Goal: Task Accomplishment & Management: Use online tool/utility

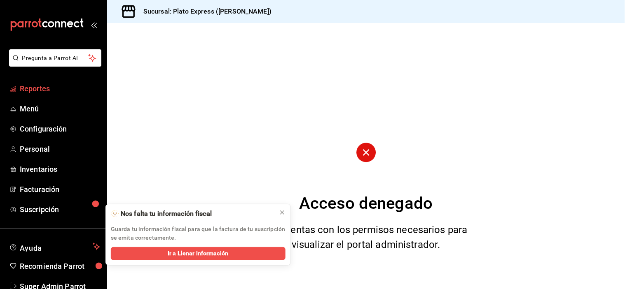
click at [42, 89] on span "Reportes" at bounding box center [60, 88] width 80 height 11
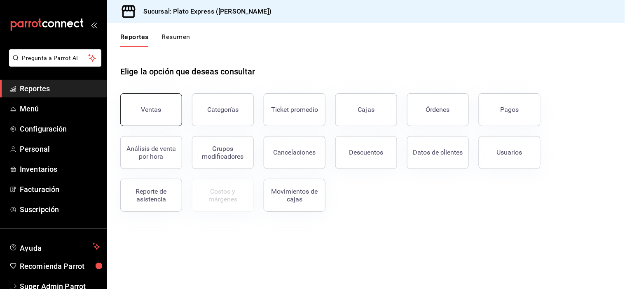
click at [124, 106] on button "Ventas" at bounding box center [151, 109] width 62 height 33
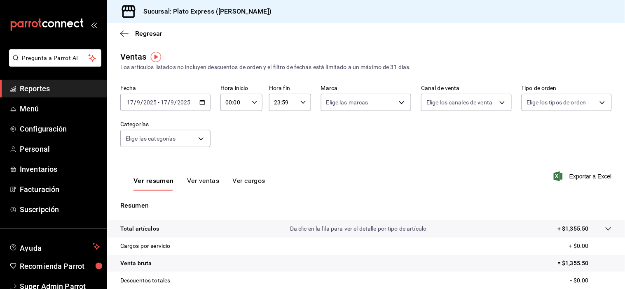
click at [198, 180] on button "Ver ventas" at bounding box center [203, 184] width 33 height 14
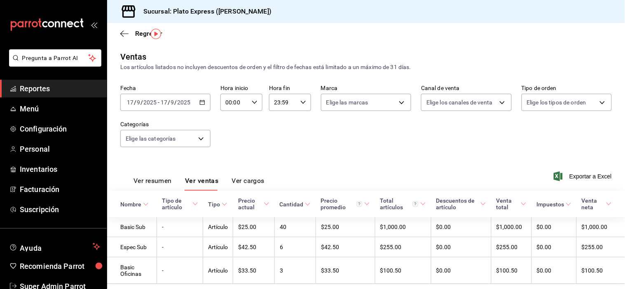
scroll to position [23, 0]
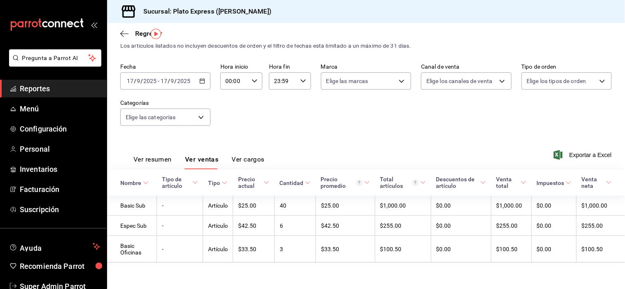
click at [247, 81] on div "00:00 Hora inicio" at bounding box center [241, 80] width 42 height 17
click at [234, 100] on button "00" at bounding box center [229, 100] width 17 height 16
click at [278, 121] on div at bounding box center [312, 144] width 625 height 289
click at [252, 82] on icon "button" at bounding box center [255, 81] width 6 height 6
click at [225, 108] on button "00" at bounding box center [229, 100] width 17 height 16
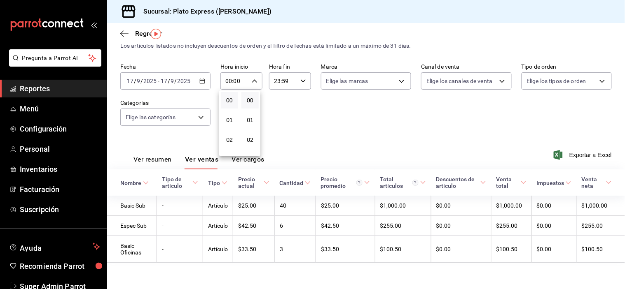
click at [149, 161] on div at bounding box center [312, 144] width 625 height 289
click at [151, 159] on button "Ver resumen" at bounding box center [152, 163] width 38 height 14
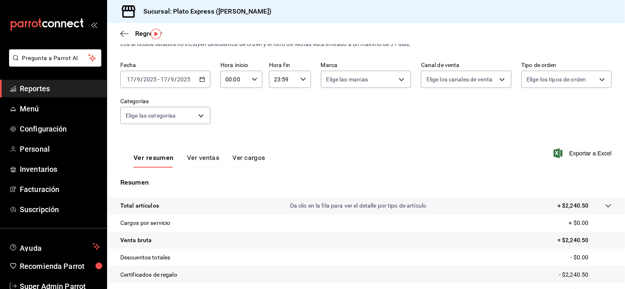
click at [243, 105] on div "Fecha [DATE] [DATE] - [DATE] [DATE] Hora inicio 00:00 Hora inicio Hora fin 23:5…" at bounding box center [365, 98] width 491 height 72
drag, startPoint x: 244, startPoint y: 104, endPoint x: 224, endPoint y: 105, distance: 19.8
click at [224, 105] on div "Fecha [DATE] [DATE] - [DATE] [DATE] Hora inicio 00:00 Hora inicio Hora fin 23:5…" at bounding box center [365, 98] width 491 height 72
click at [255, 84] on div "00:00 Hora inicio" at bounding box center [241, 79] width 42 height 17
click at [233, 103] on button "00" at bounding box center [229, 100] width 17 height 16
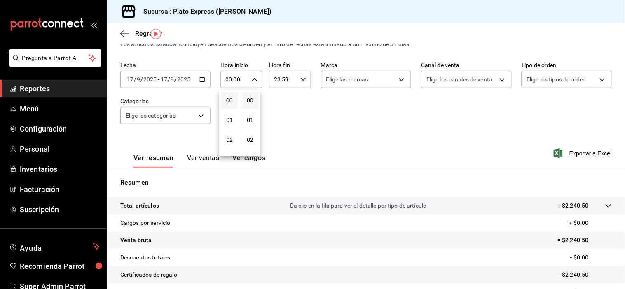
click at [292, 134] on div at bounding box center [312, 144] width 625 height 289
click at [216, 159] on button "Ver ventas" at bounding box center [203, 161] width 33 height 14
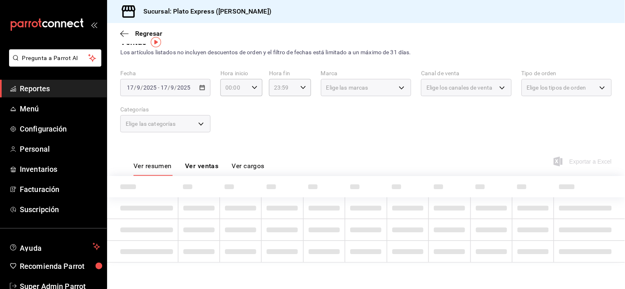
scroll to position [23, 0]
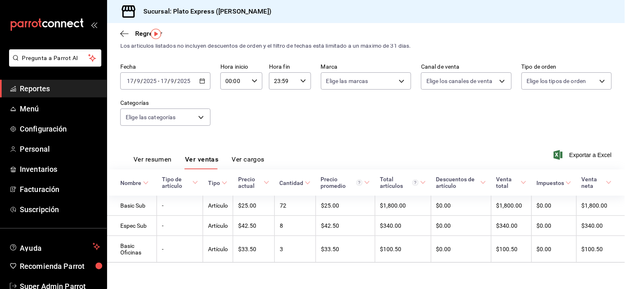
click at [166, 156] on button "Ver resumen" at bounding box center [152, 163] width 38 height 14
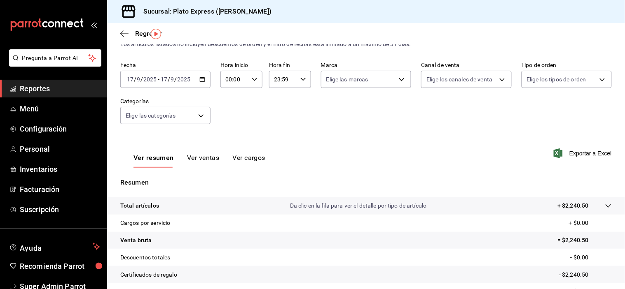
click at [254, 74] on div "00:00 Hora inicio" at bounding box center [241, 79] width 42 height 17
click at [233, 96] on button "00" at bounding box center [229, 100] width 17 height 16
click at [316, 138] on div at bounding box center [312, 144] width 625 height 289
click at [246, 77] on input "00:00" at bounding box center [234, 79] width 28 height 16
click at [246, 95] on button "00" at bounding box center [249, 100] width 17 height 16
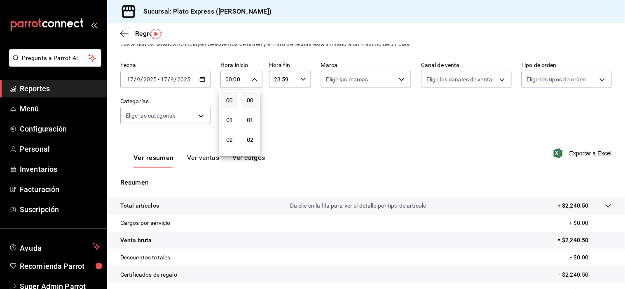
click at [336, 150] on div at bounding box center [312, 144] width 625 height 289
click at [208, 156] on button "Ver ventas" at bounding box center [203, 161] width 33 height 14
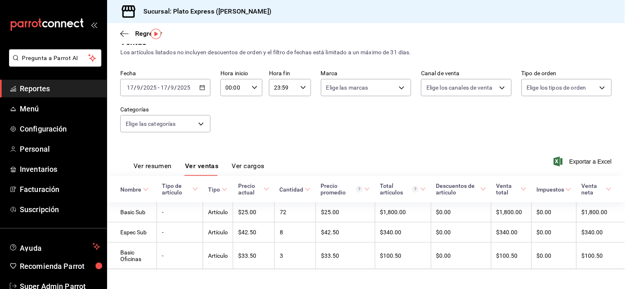
scroll to position [23, 0]
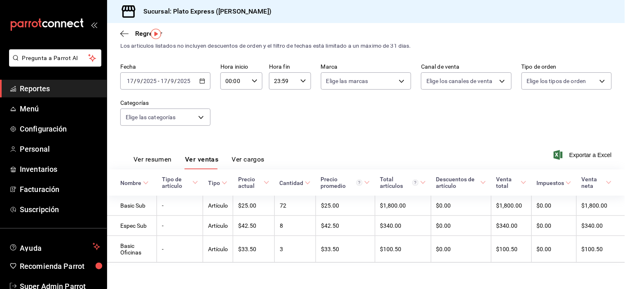
click at [505, 112] on div "Fecha [DATE] [DATE] - [DATE] [DATE] Hora inicio 00:00 Hora inicio Hora fin 23:5…" at bounding box center [365, 99] width 491 height 72
click at [204, 84] on div "[DATE] [DATE] - [DATE] [DATE]" at bounding box center [165, 80] width 90 height 17
click at [147, 103] on span "Hoy" at bounding box center [159, 106] width 64 height 9
click at [166, 156] on button "Ver resumen" at bounding box center [152, 163] width 38 height 14
